Goal: Information Seeking & Learning: Learn about a topic

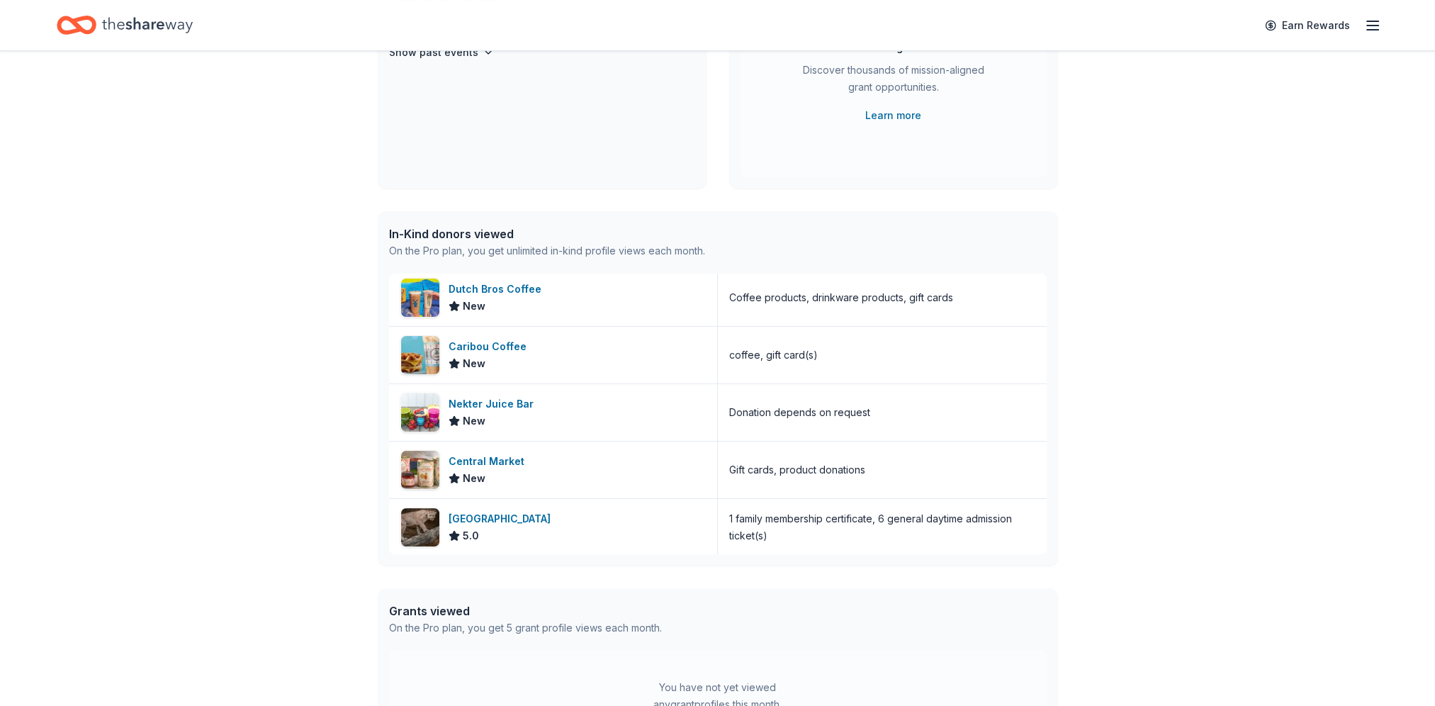
scroll to position [425, 0]
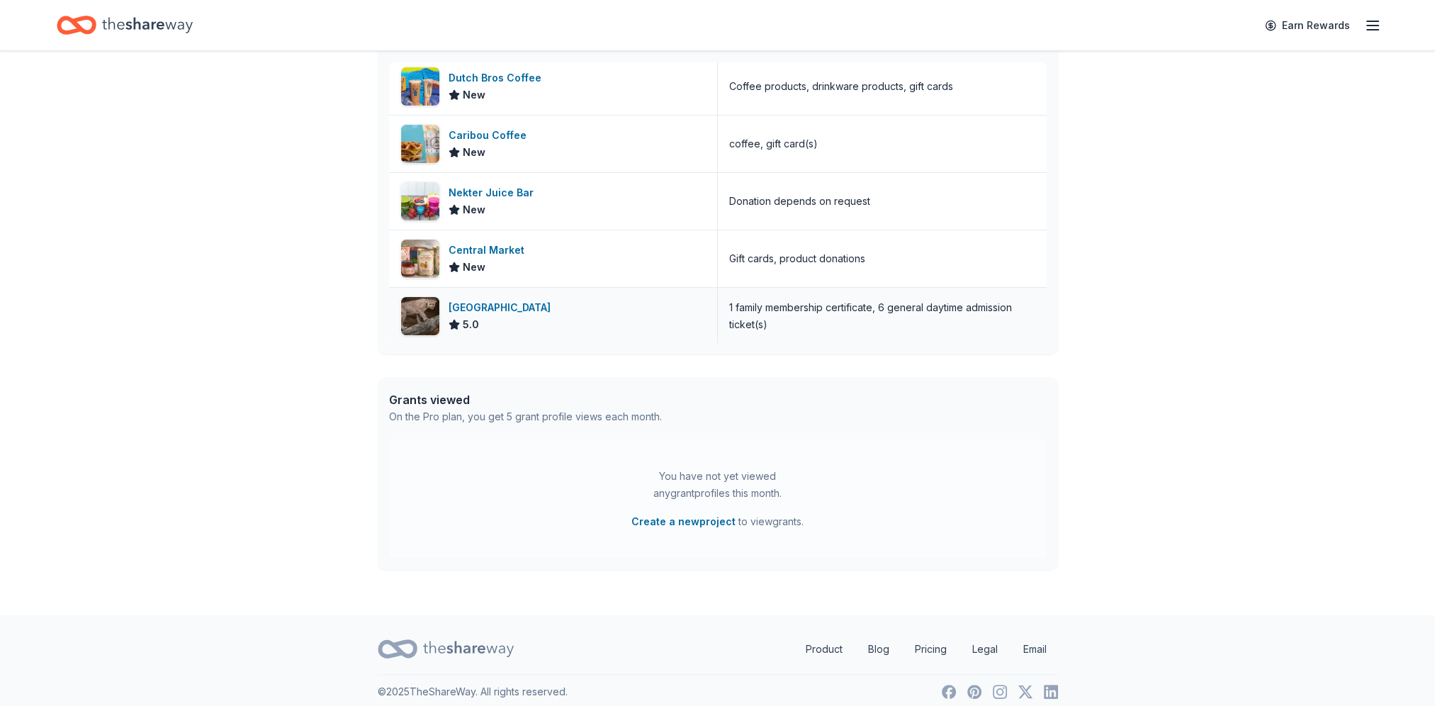
click at [492, 300] on div "[GEOGRAPHIC_DATA]" at bounding box center [503, 307] width 108 height 17
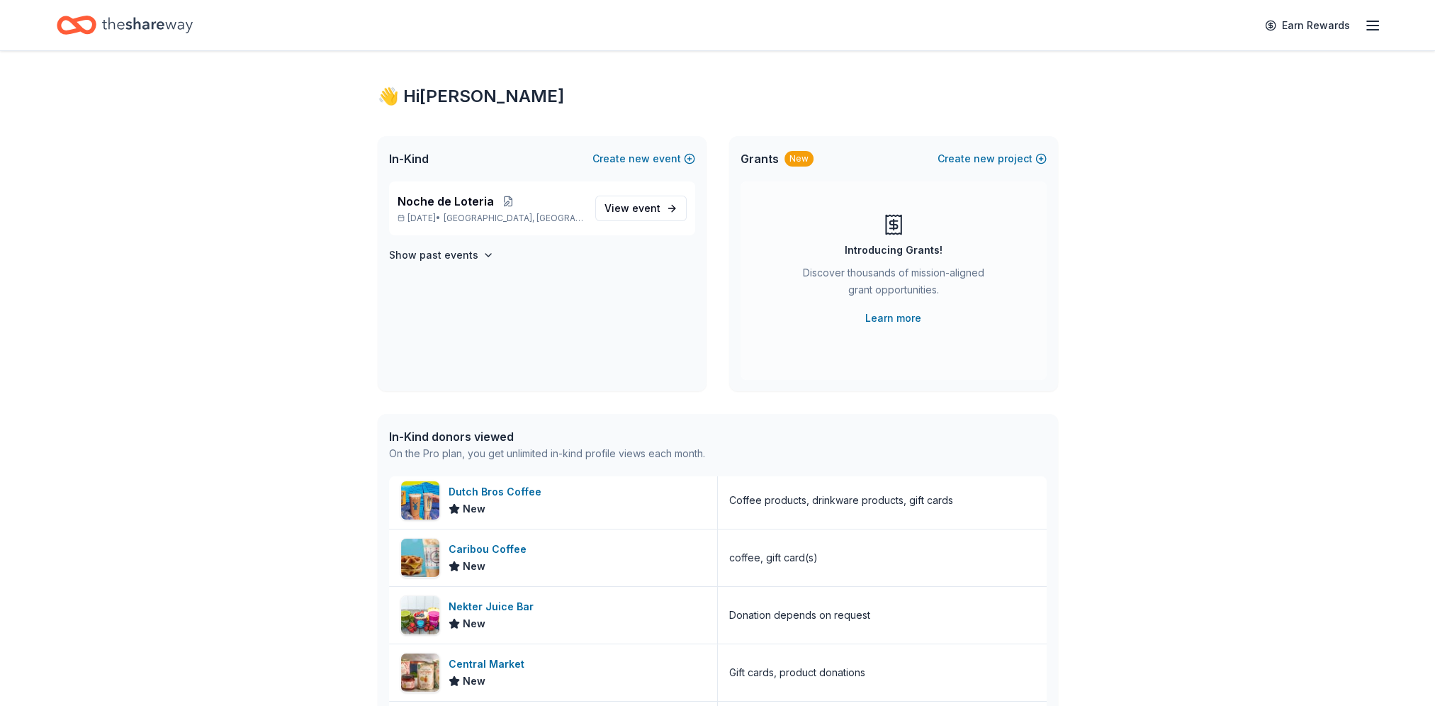
scroll to position [0, 0]
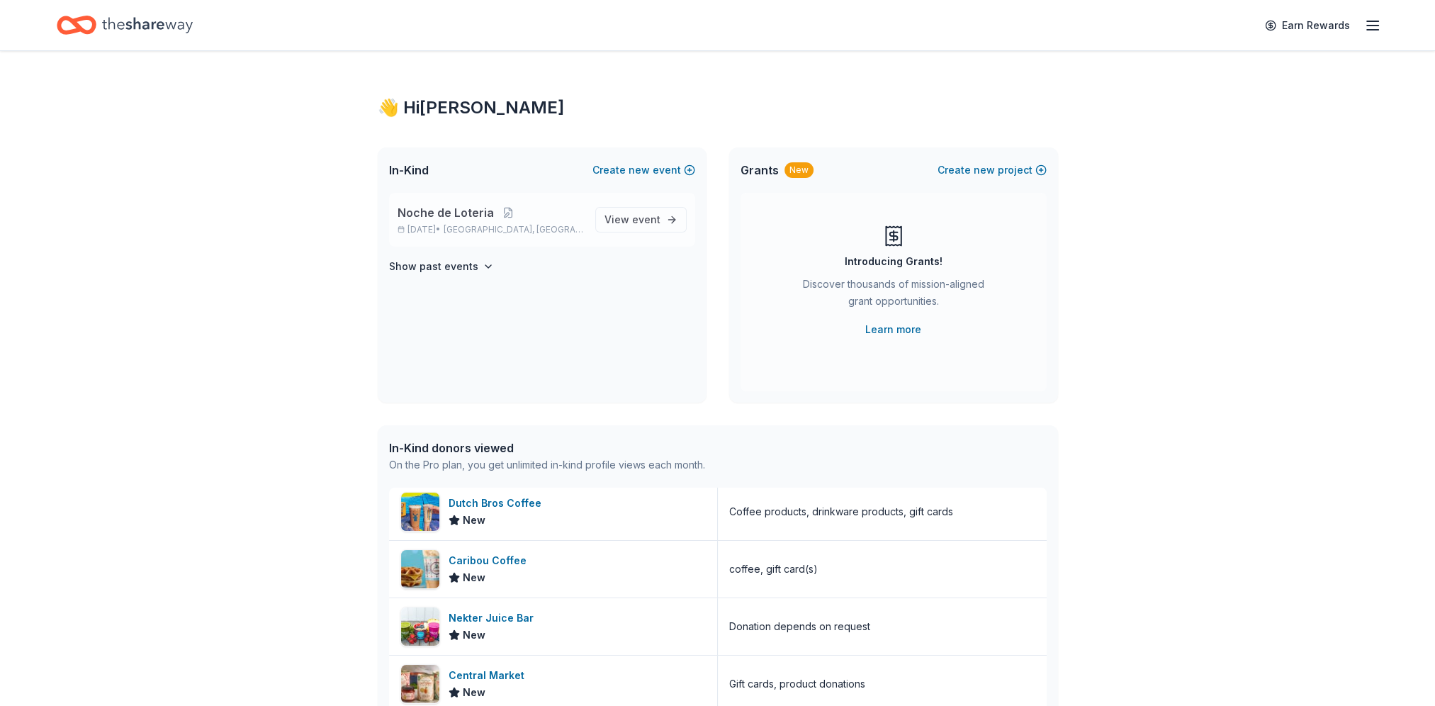
click at [500, 223] on div "Noche de Loteria [DATE] • [GEOGRAPHIC_DATA], [GEOGRAPHIC_DATA]" at bounding box center [491, 219] width 186 height 31
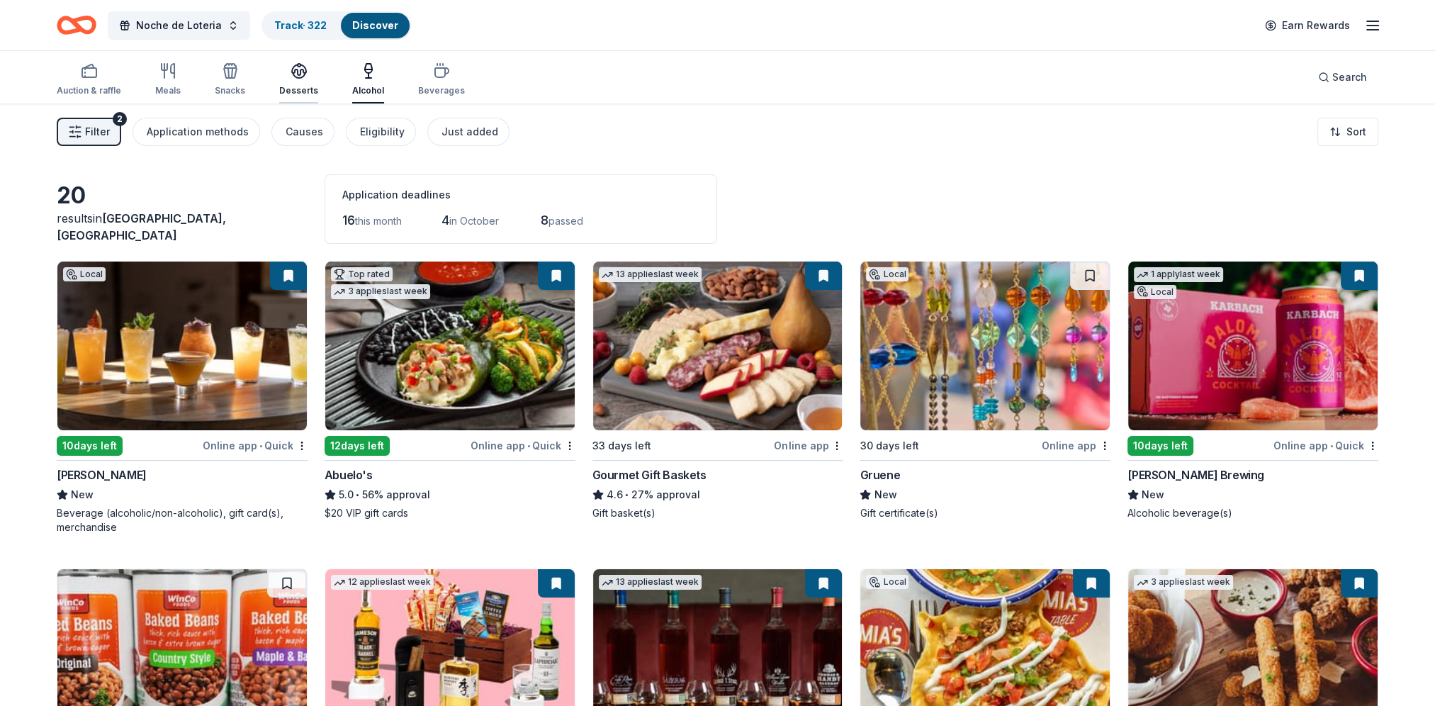
click at [283, 82] on div "Desserts" at bounding box center [298, 79] width 39 height 34
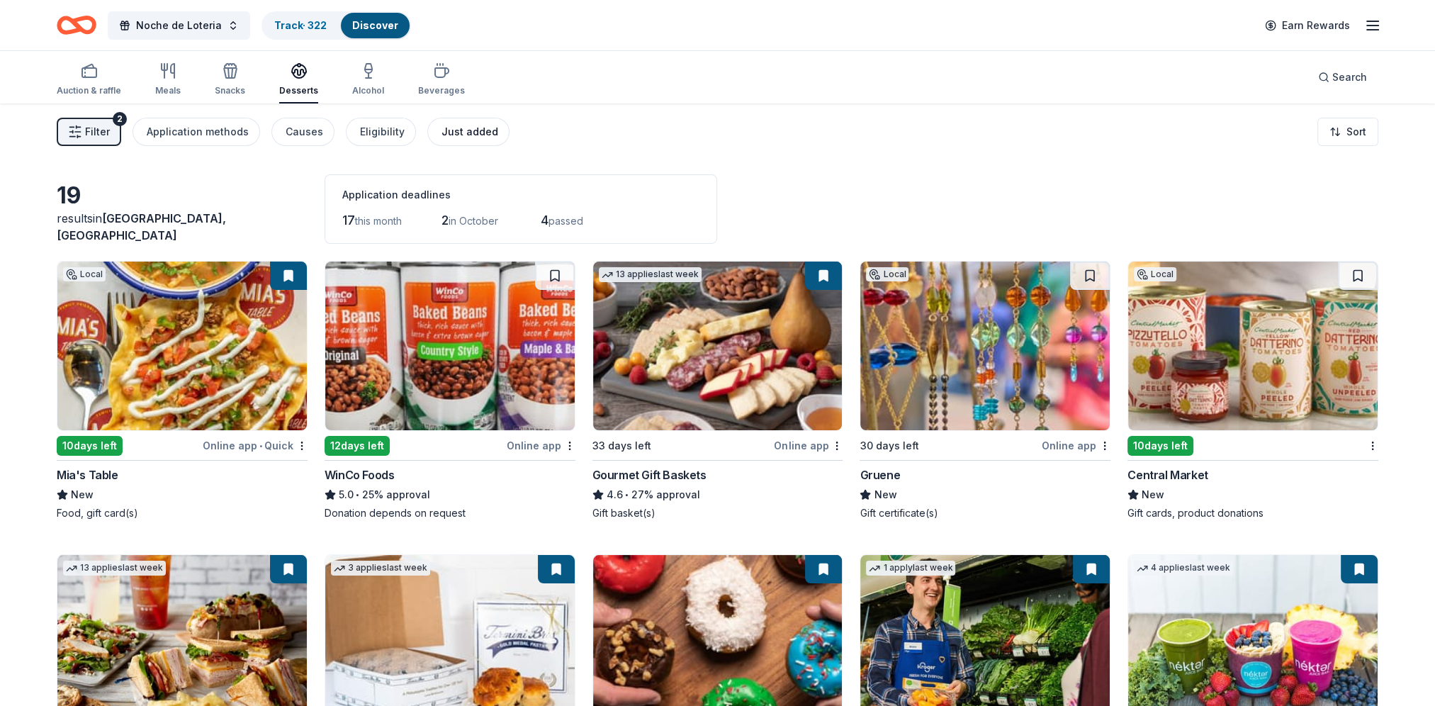
click at [458, 128] on div "Just added" at bounding box center [470, 131] width 57 height 17
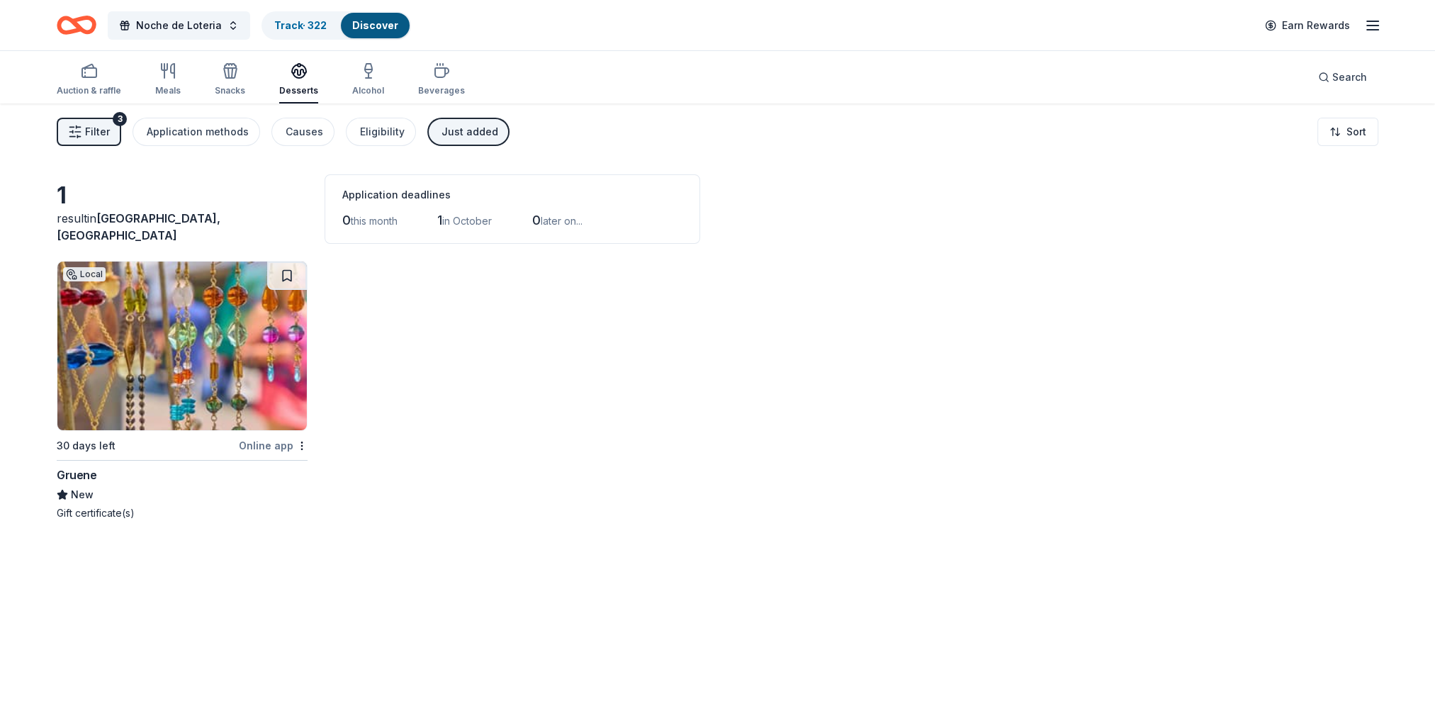
click at [206, 411] on img at bounding box center [181, 346] width 249 height 169
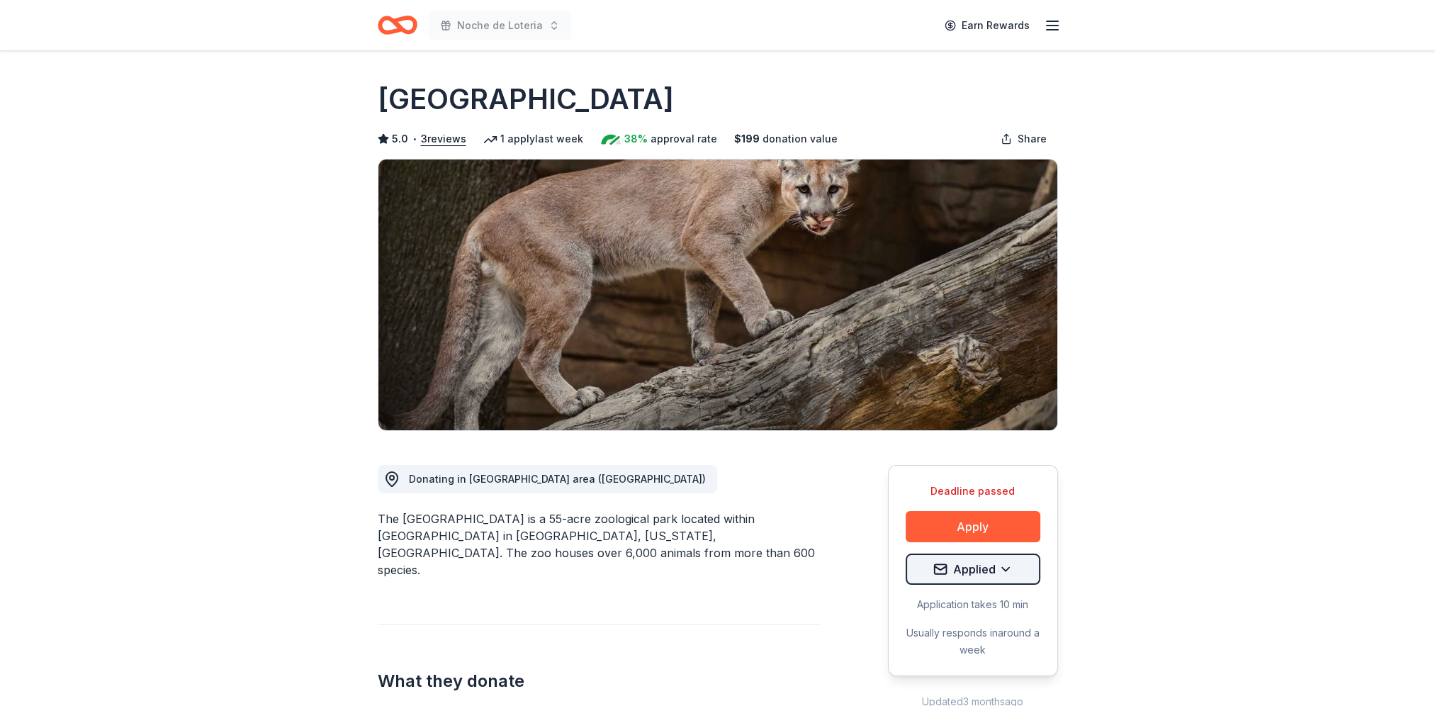
click at [1013, 566] on html "Noche de Loteria Earn Rewards Deadline passed Share Houston Zoo 5.0 • 3 reviews…" at bounding box center [717, 353] width 1435 height 706
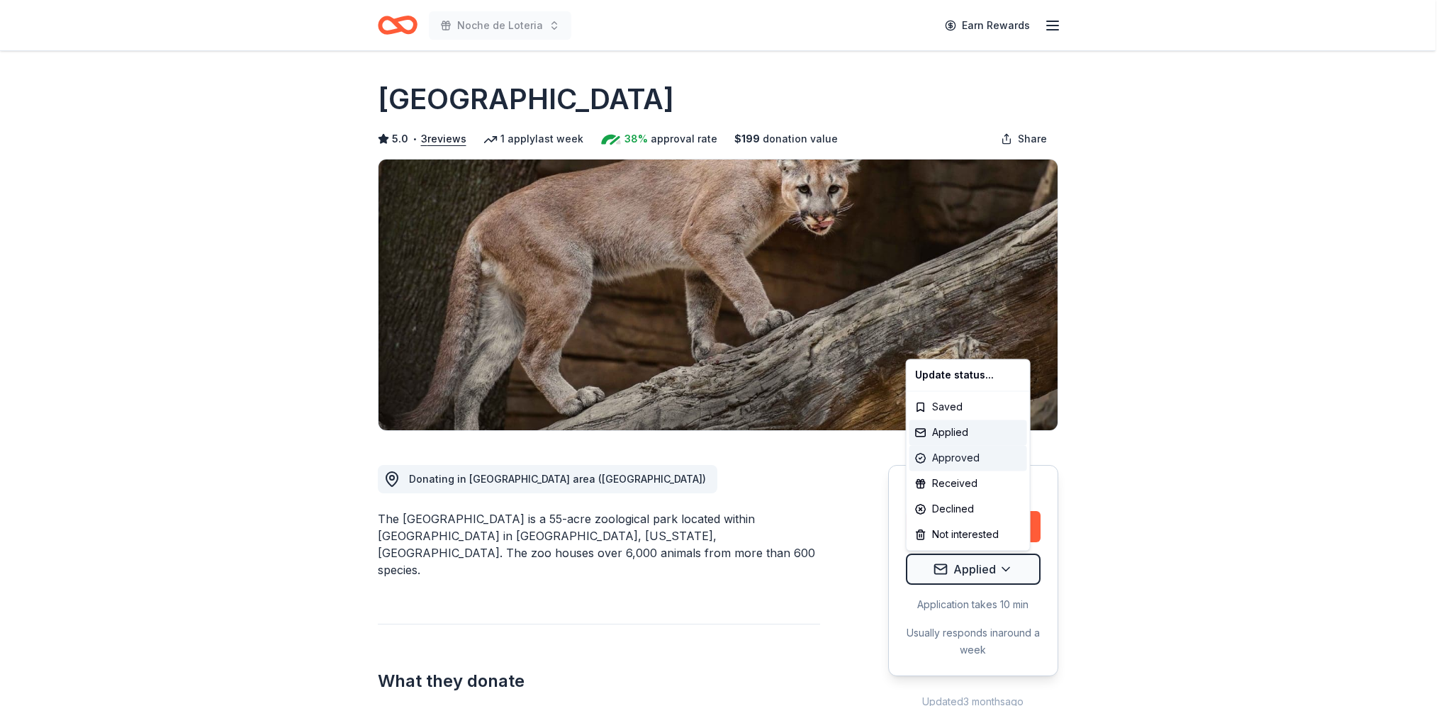
click at [961, 463] on div "Approved" at bounding box center [968, 458] width 118 height 26
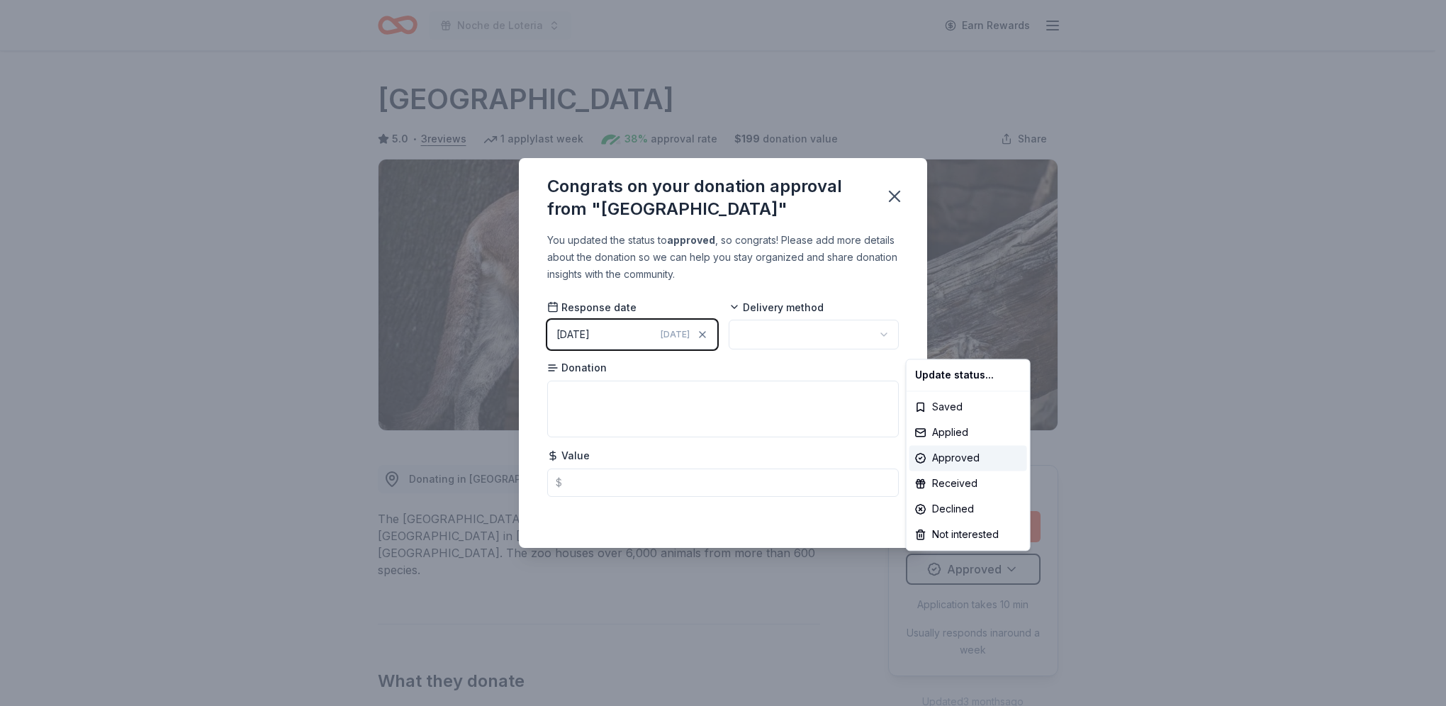
click at [789, 334] on html "Noche de Loteria Earn Rewards Deadline passed Share Houston Zoo 5.0 • 3 reviews…" at bounding box center [723, 353] width 1446 height 706
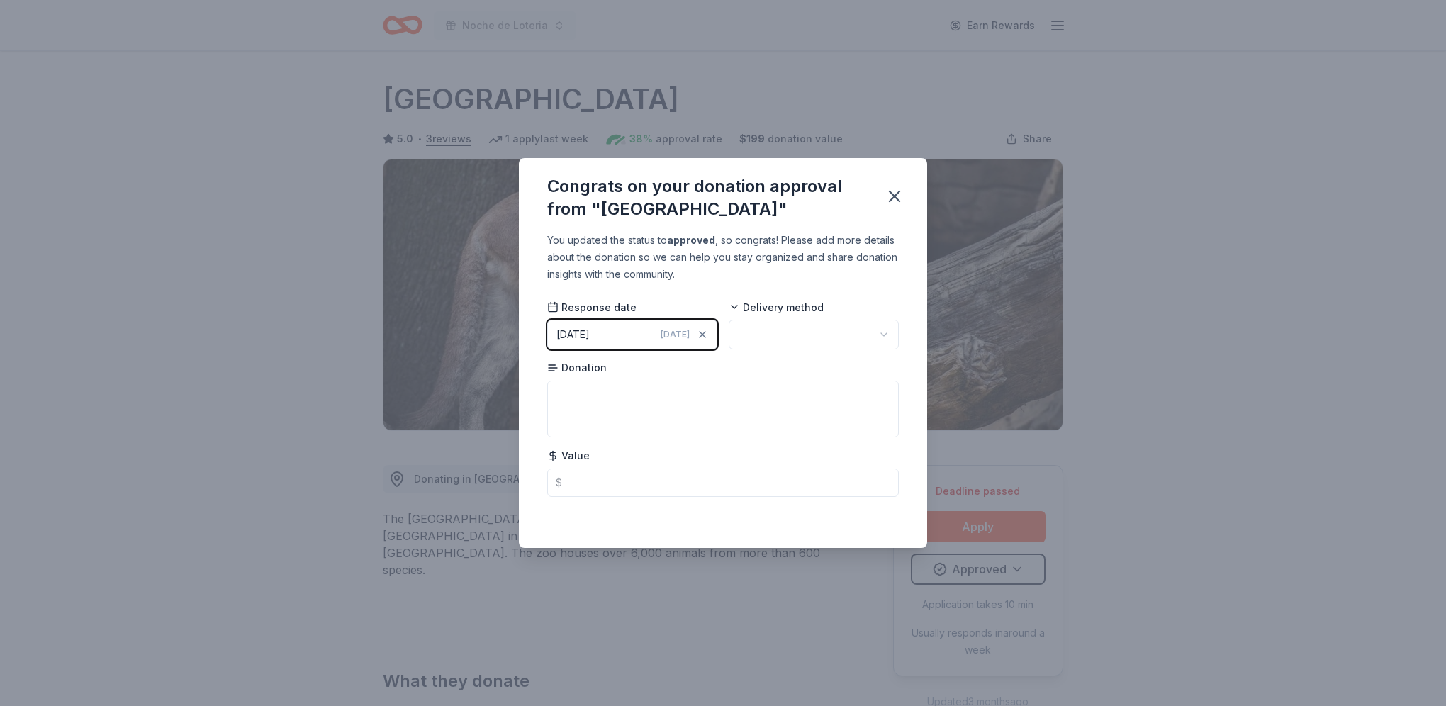
click at [848, 341] on html "Noche de Loteria Earn Rewards Deadline passed Share Houston Zoo 5.0 • 3 reviews…" at bounding box center [723, 353] width 1446 height 706
drag, startPoint x: 778, startPoint y: 416, endPoint x: 755, endPoint y: 417, distance: 22.7
click at [652, 404] on textarea at bounding box center [723, 409] width 352 height 57
type textarea "Family Membership"
drag, startPoint x: 890, startPoint y: 360, endPoint x: 1137, endPoint y: 238, distance: 275.1
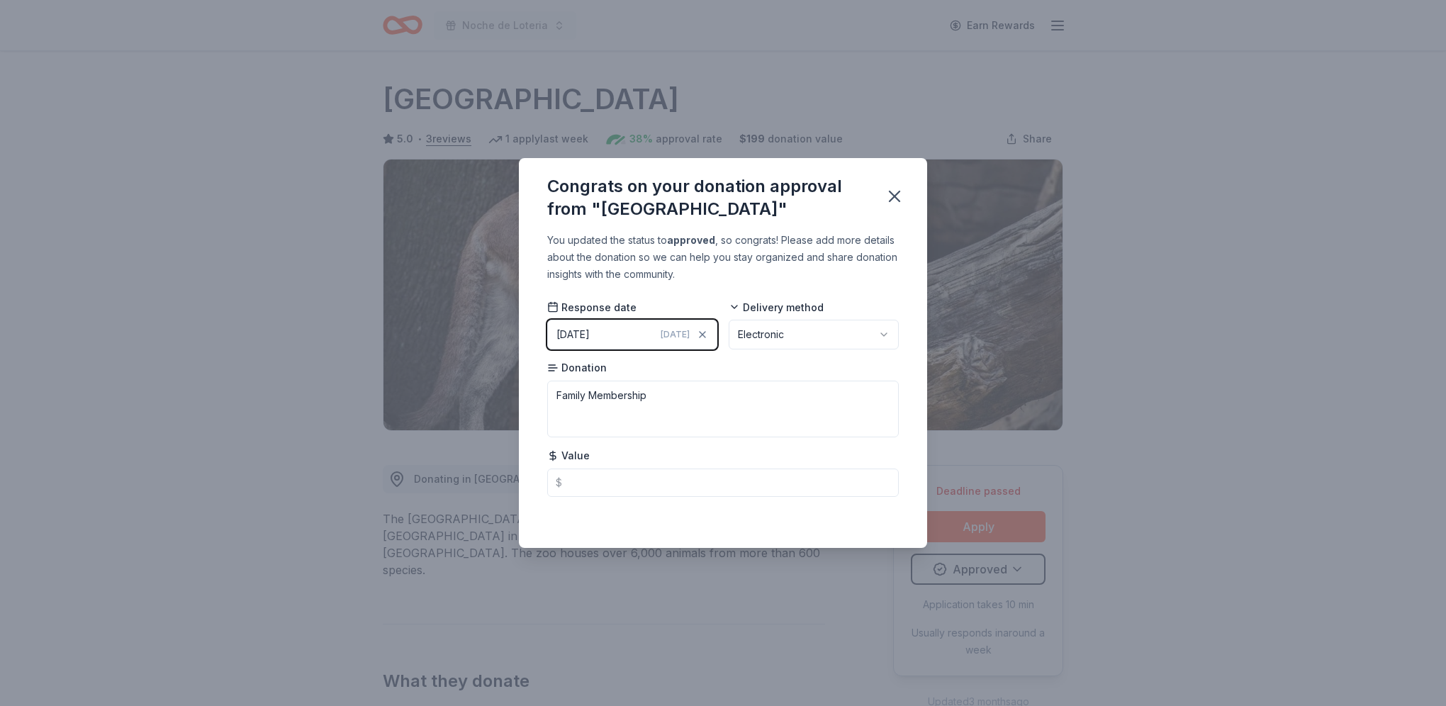
click at [1152, 238] on div "Congrats on your donation approval from "Houston Zoo" You updated the status to…" at bounding box center [723, 353] width 1446 height 706
click at [889, 193] on icon "button" at bounding box center [894, 196] width 20 height 20
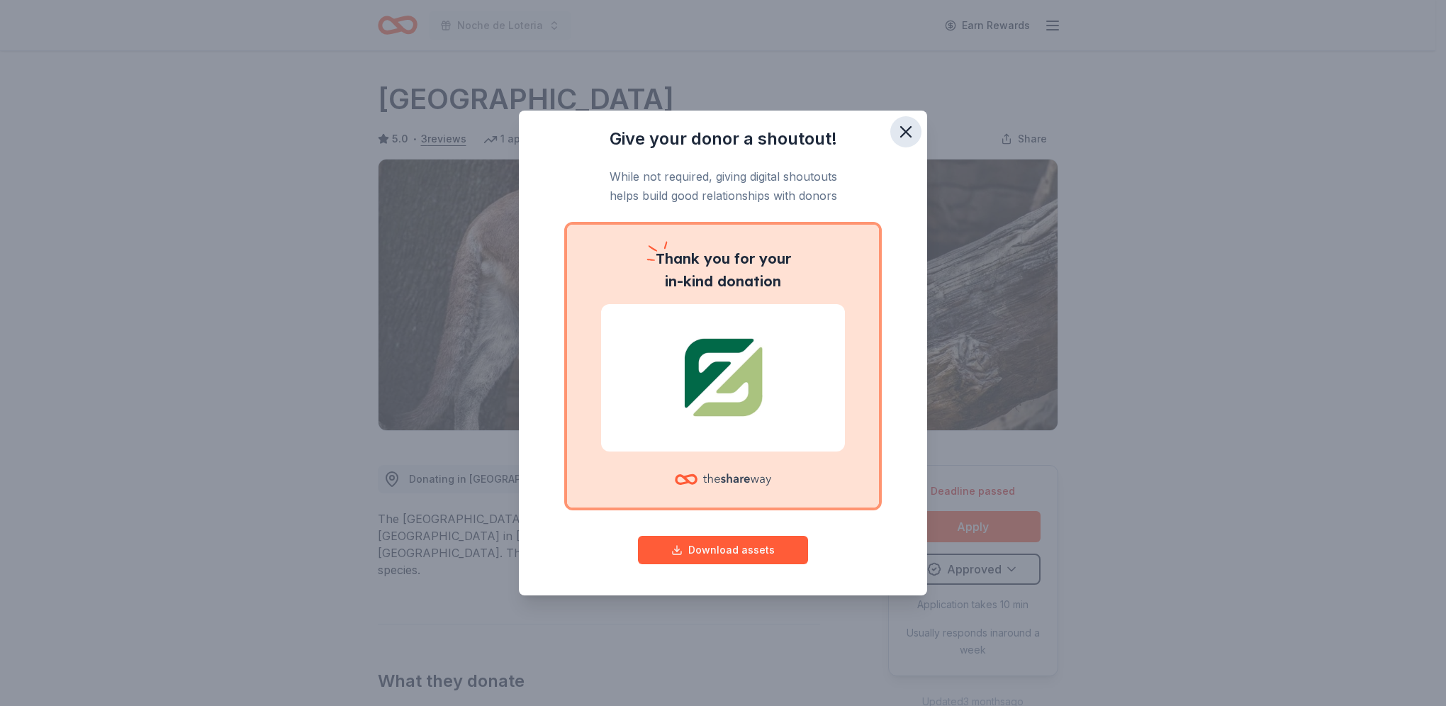
click at [908, 130] on icon "button" at bounding box center [906, 132] width 10 height 10
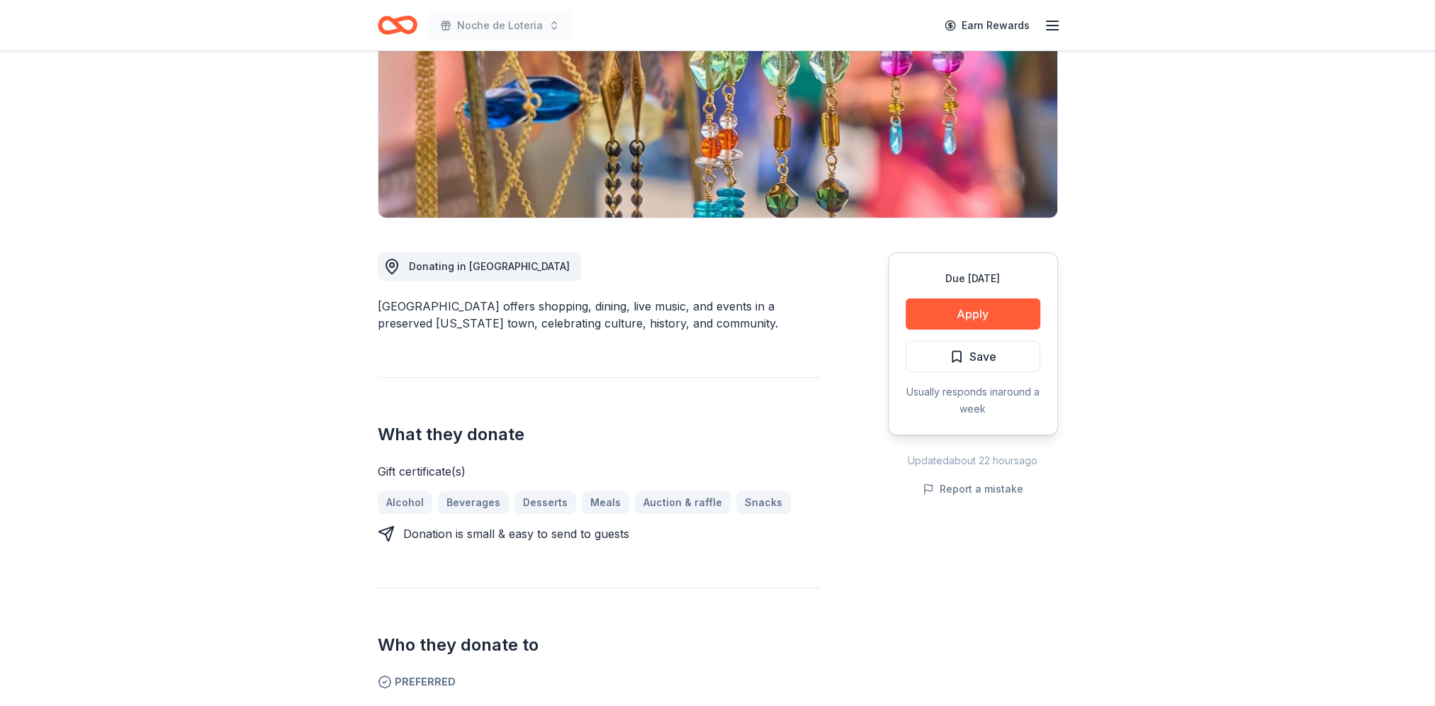
scroll to position [496, 0]
